Goal: Task Accomplishment & Management: Manage account settings

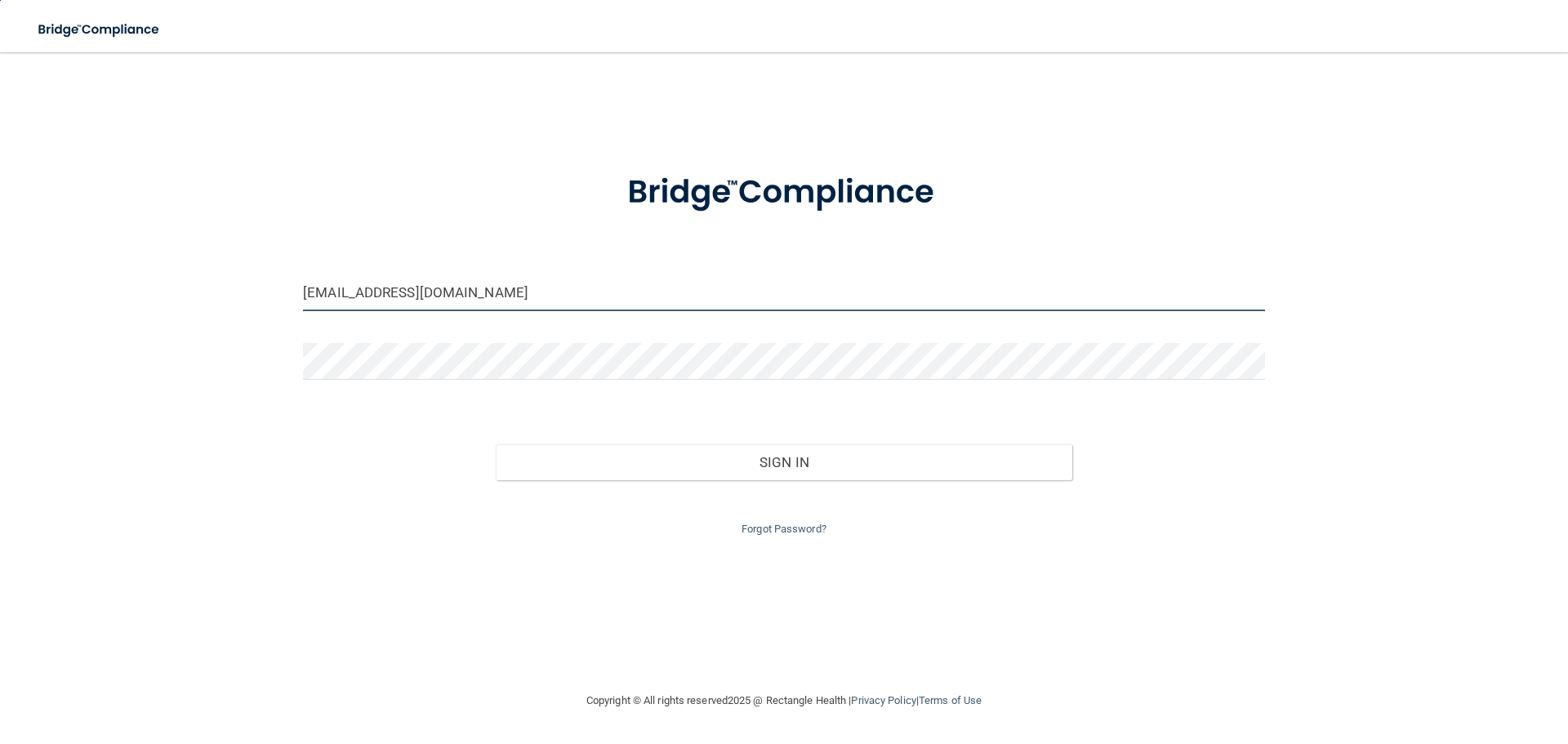
click at [580, 293] on input "[EMAIL_ADDRESS][DOMAIN_NAME]" at bounding box center [784, 293] width 962 height 37
click at [598, 283] on input "[EMAIL_ADDRESS][DOMAIN_NAME]" at bounding box center [784, 293] width 962 height 37
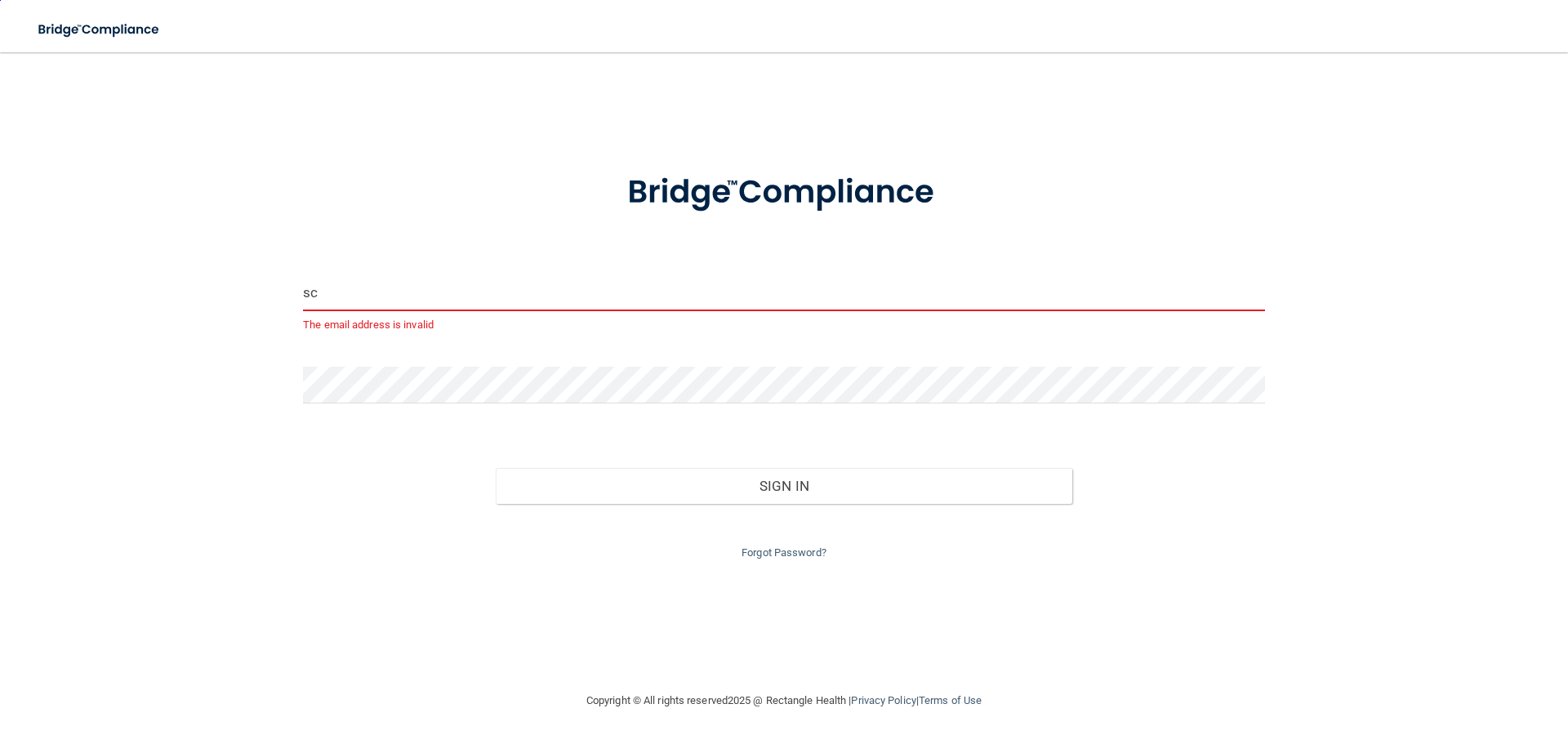
type input "s"
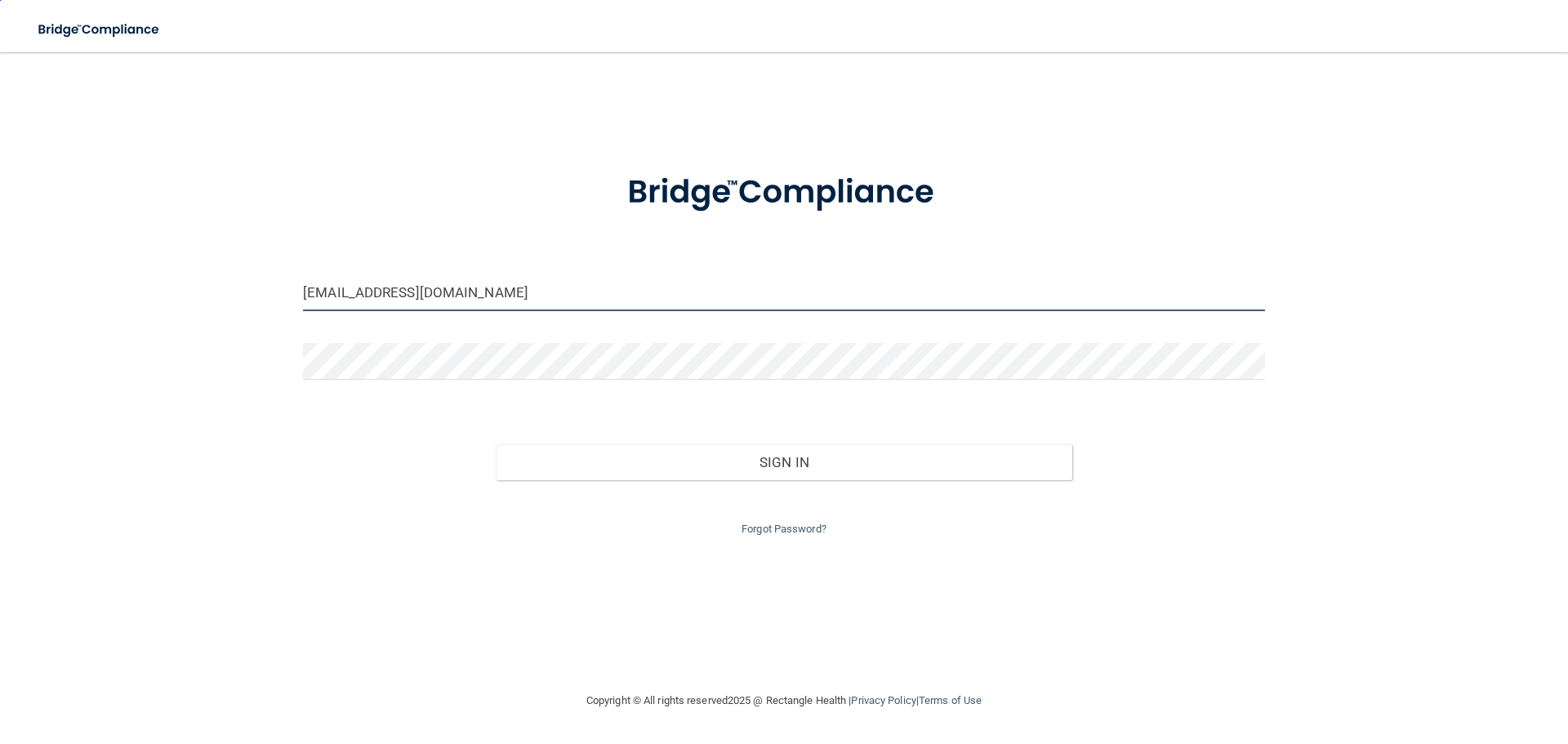
type input "[EMAIL_ADDRESS][DOMAIN_NAME]"
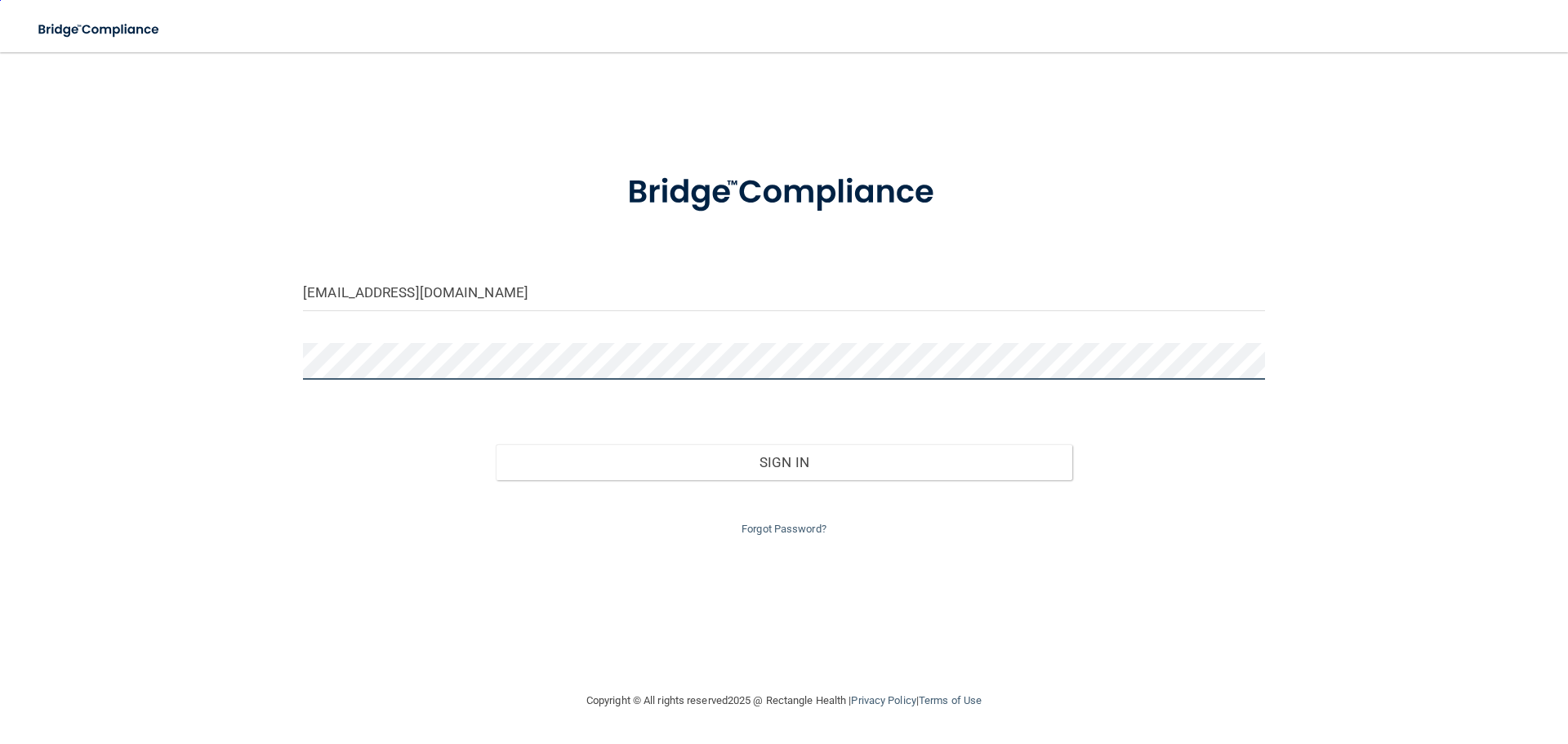
click at [495, 444] on button "Sign In" at bounding box center [784, 462] width 577 height 36
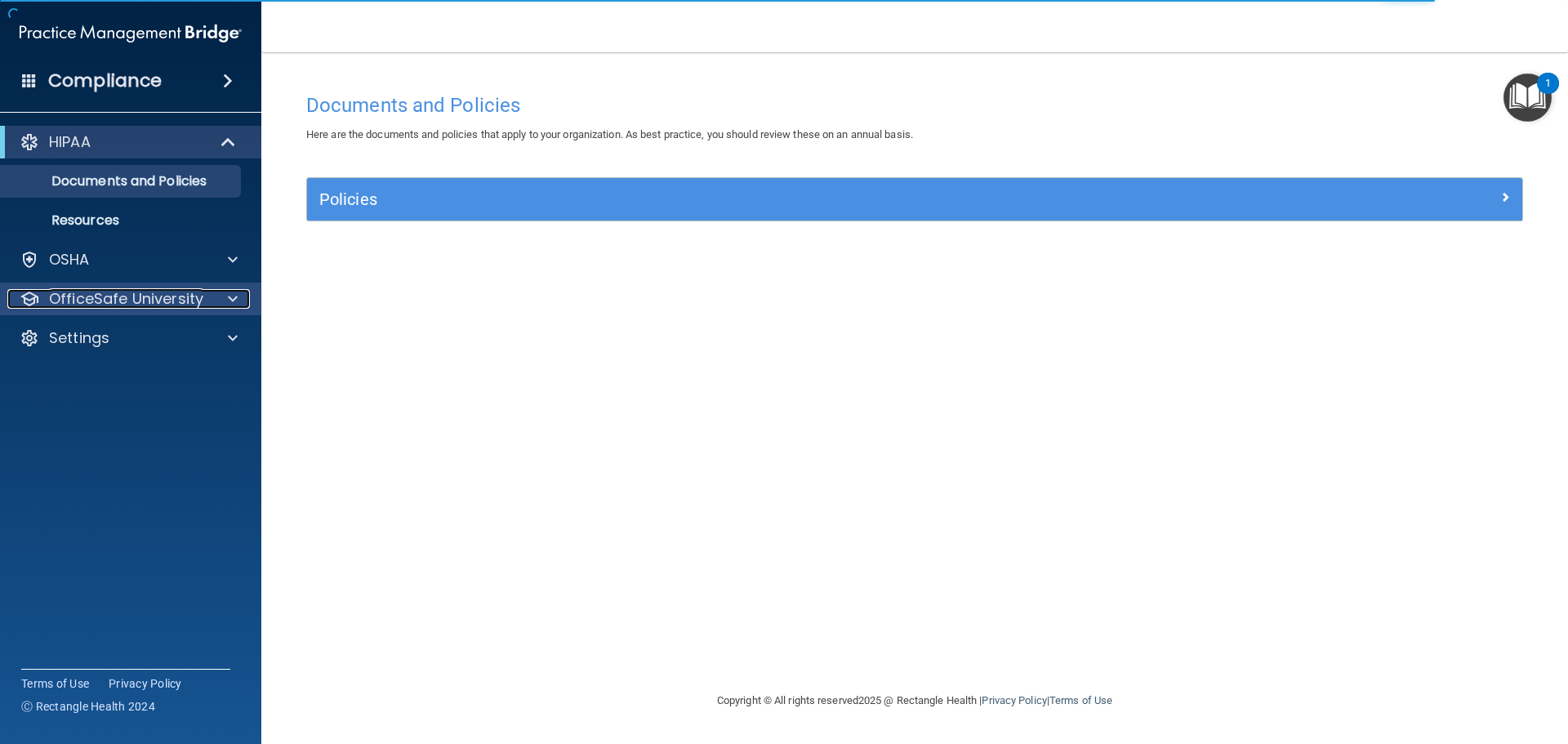
click at [225, 305] on div at bounding box center [231, 299] width 41 height 20
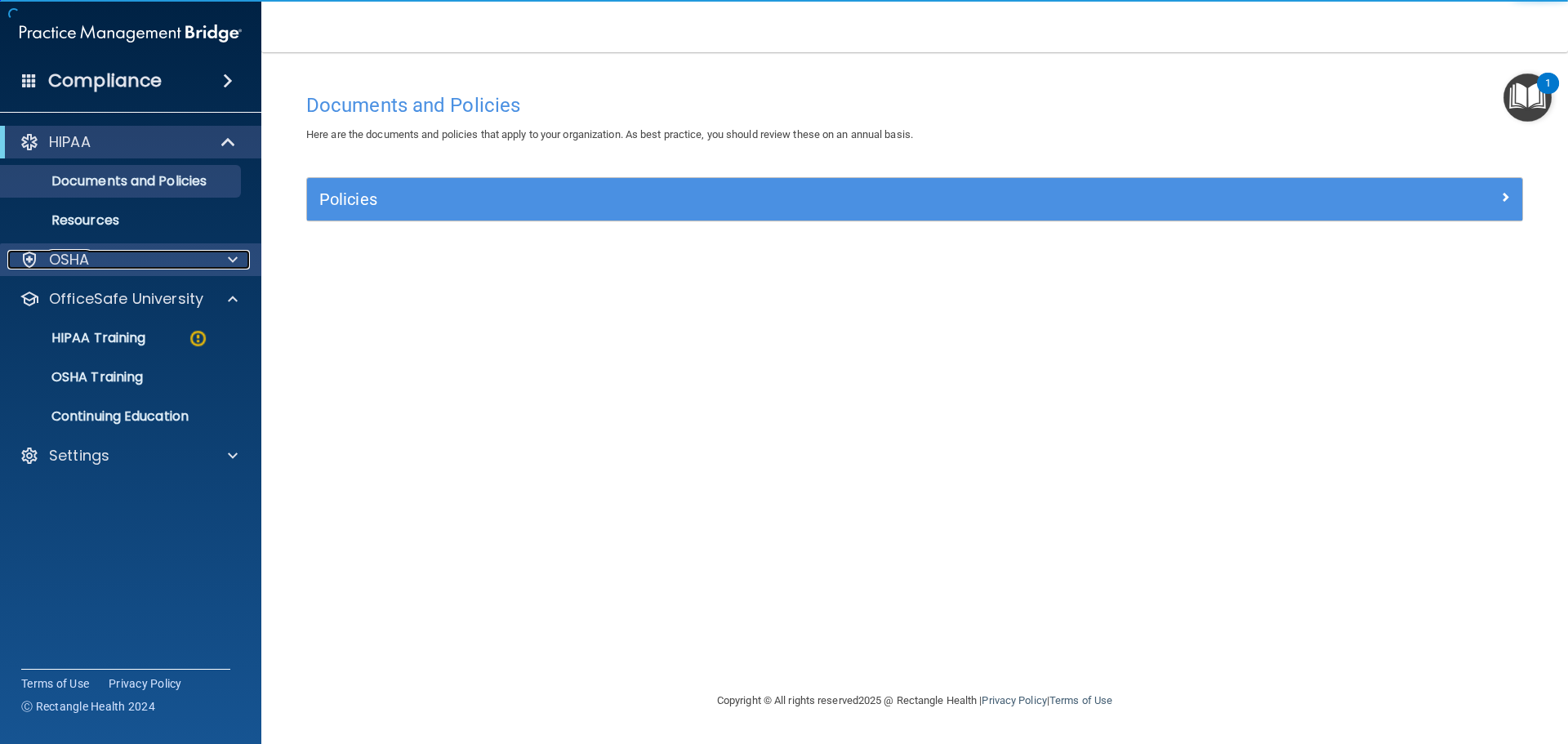
click at [226, 265] on div at bounding box center [231, 260] width 41 height 20
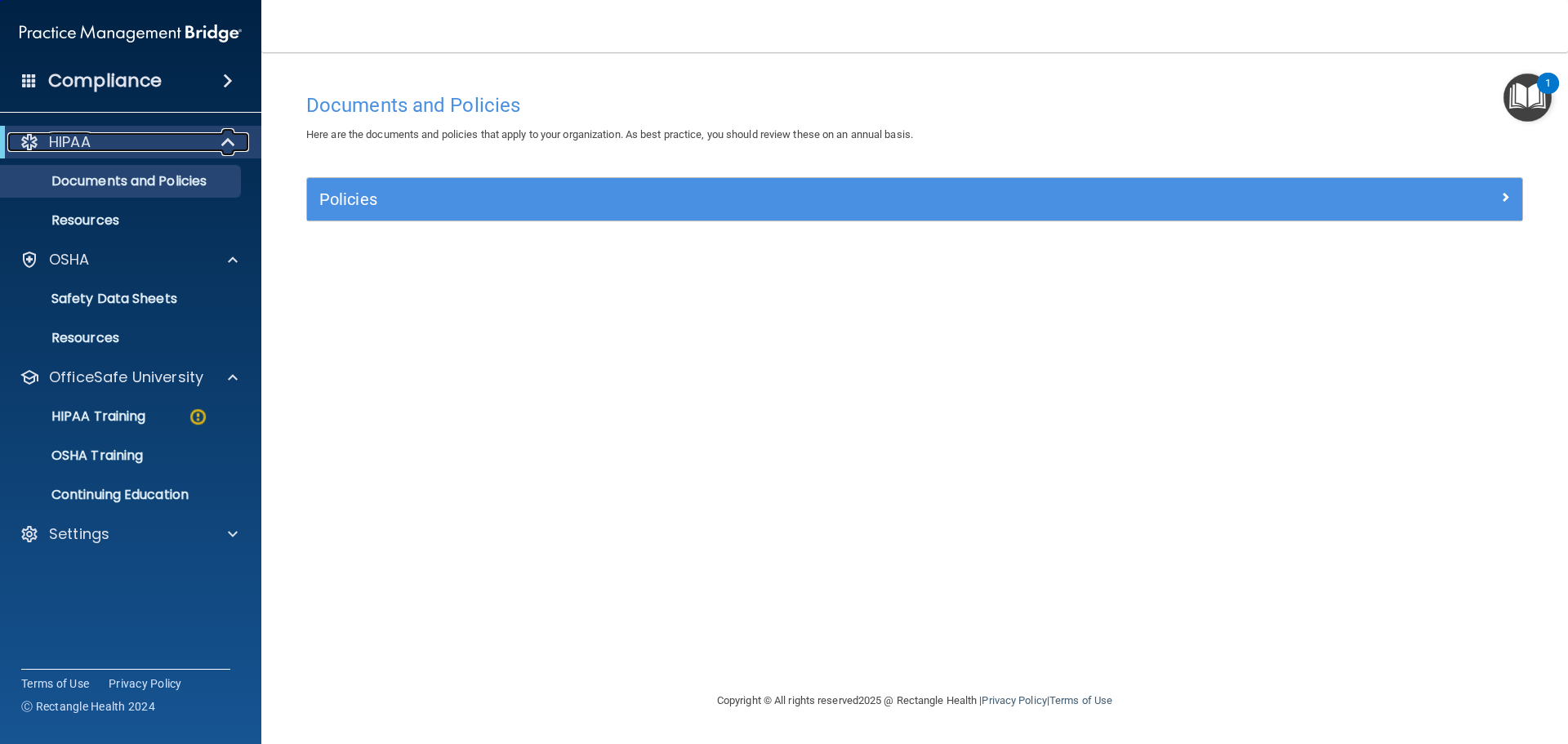
click at [230, 145] on span at bounding box center [230, 142] width 14 height 20
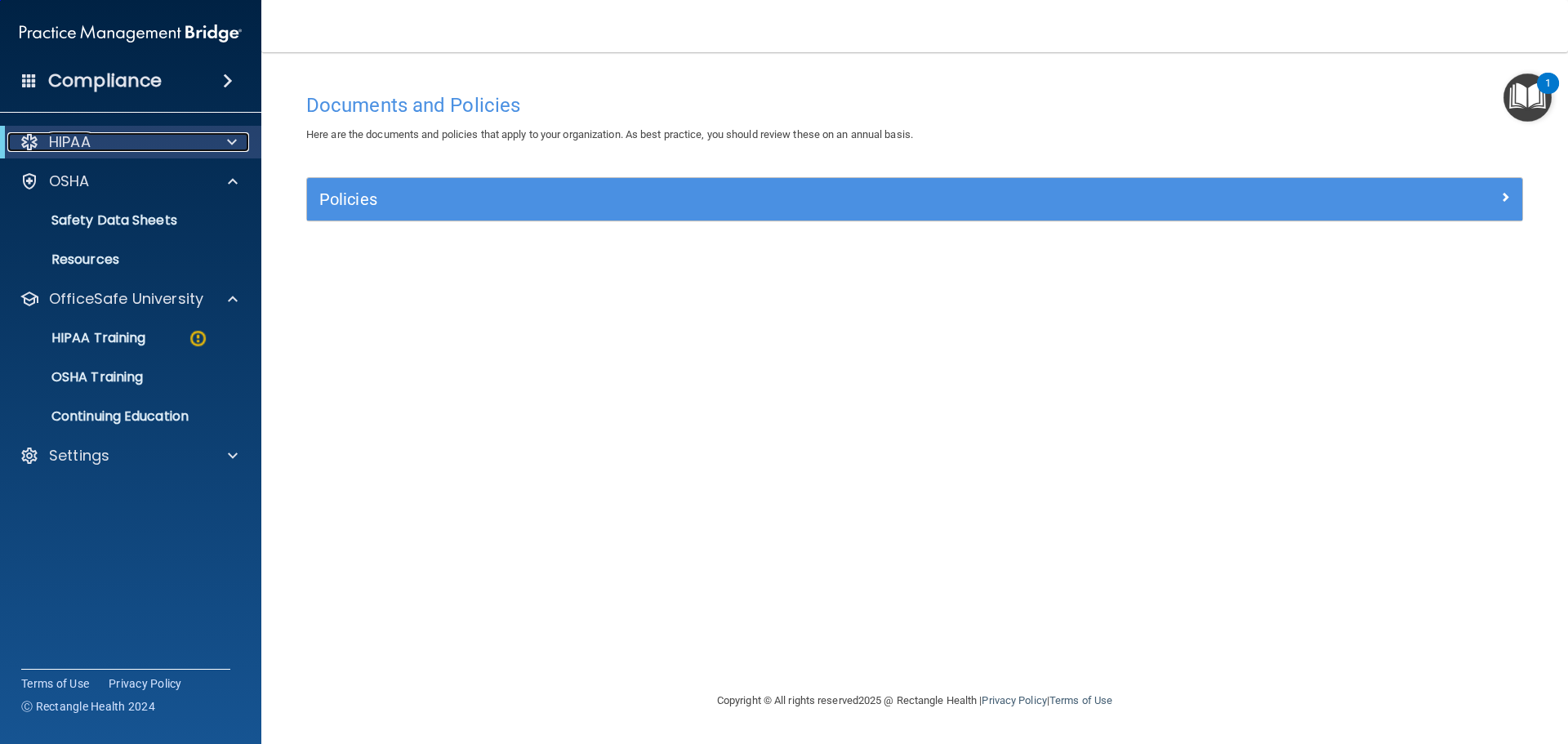
click at [230, 145] on span at bounding box center [232, 142] width 10 height 20
